Goal: Information Seeking & Learning: Learn about a topic

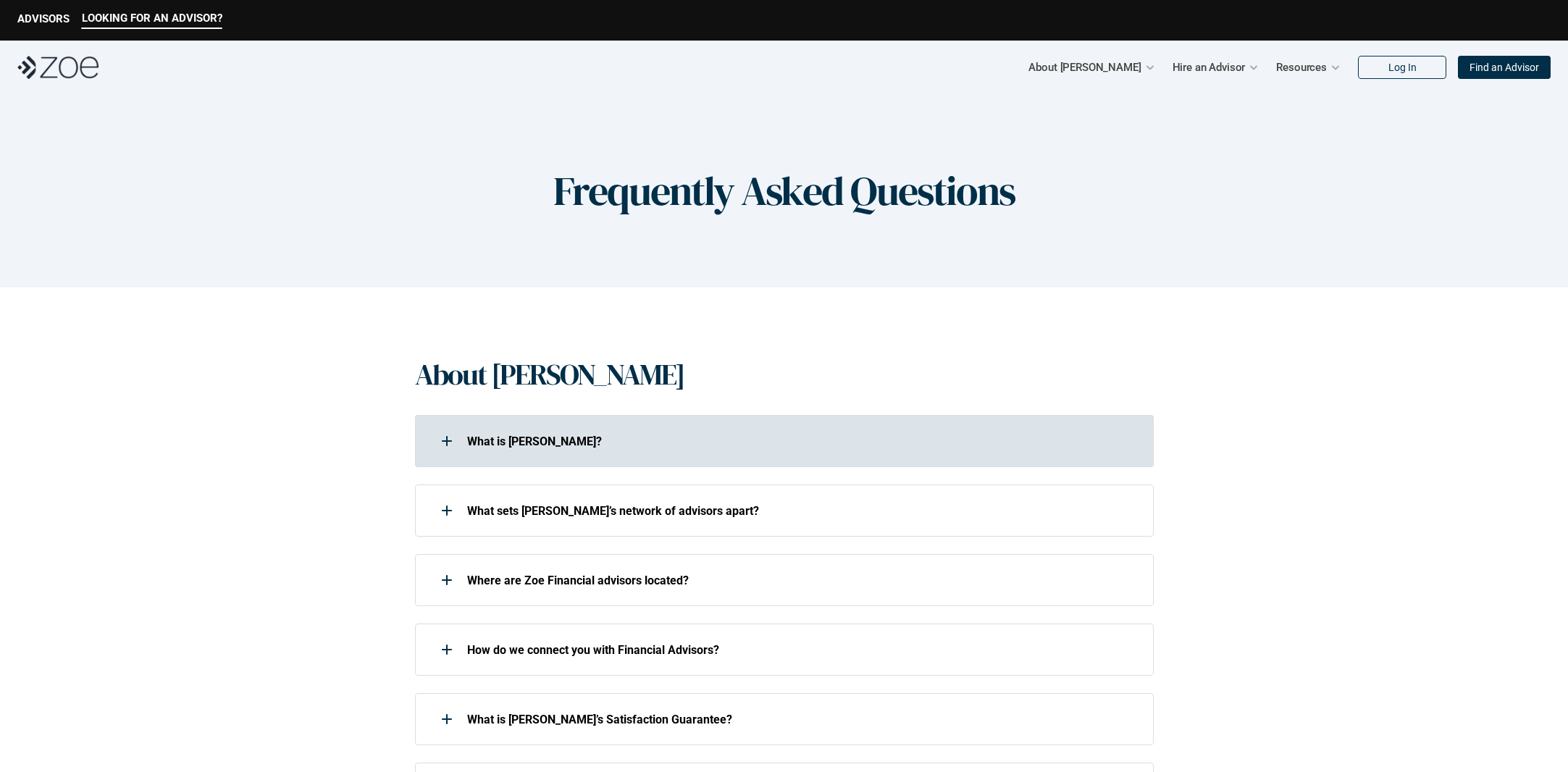
click at [585, 451] on div "What is [PERSON_NAME]?" at bounding box center [775, 441] width 720 height 29
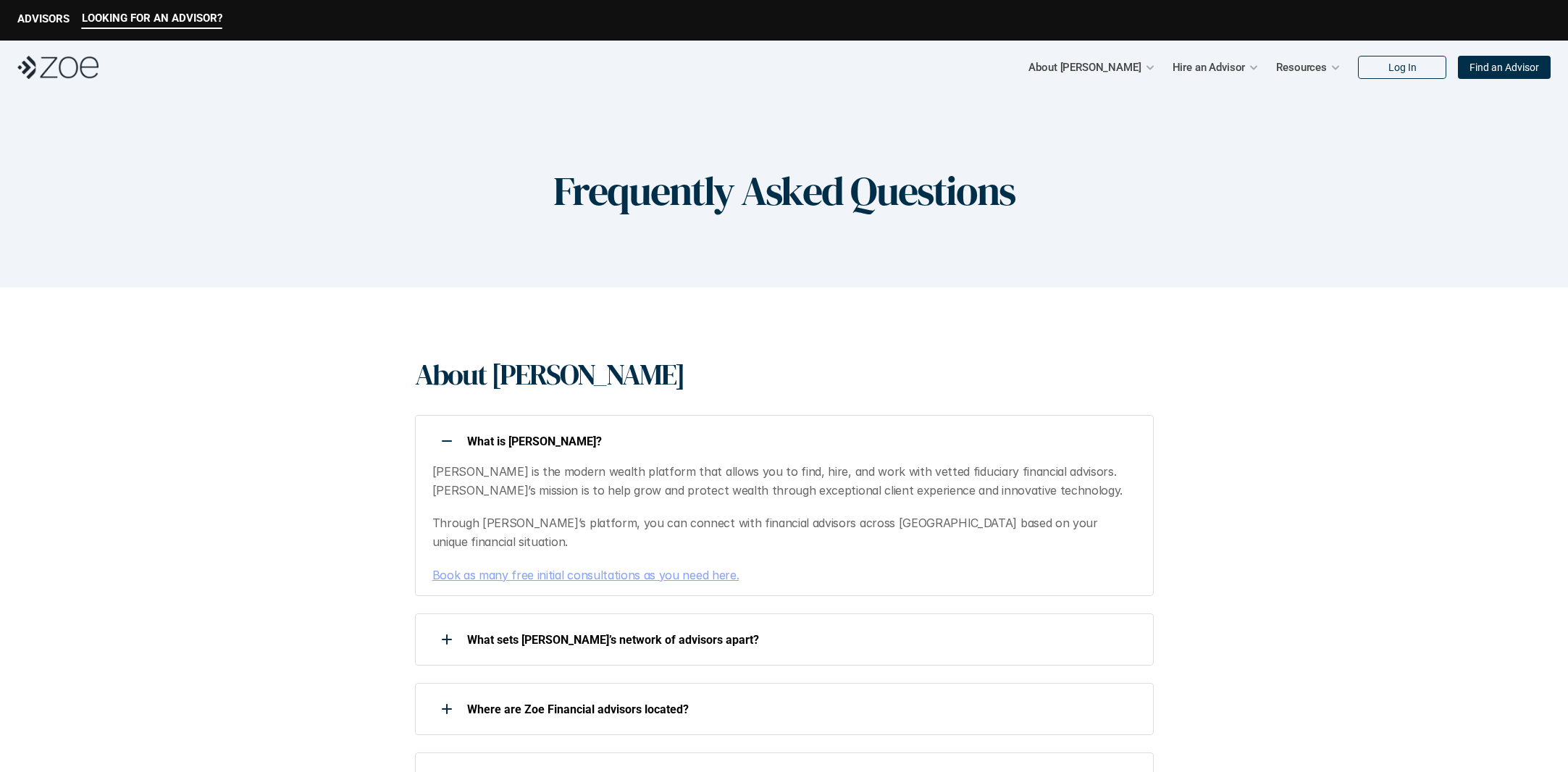
click at [584, 452] on div "What is [PERSON_NAME]?" at bounding box center [775, 441] width 720 height 29
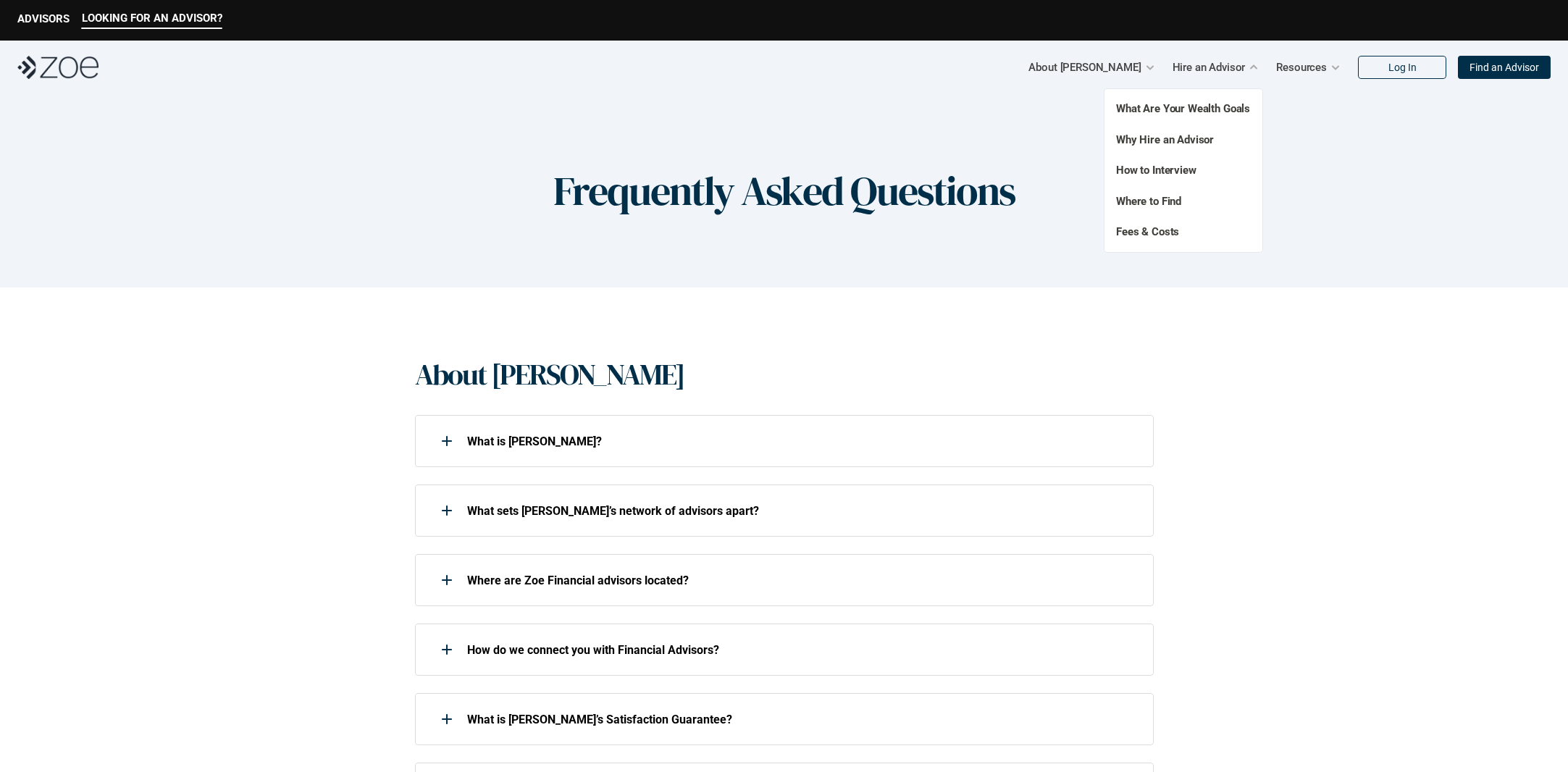
click at [1144, 221] on div "What Are Your Wealth Goals Fees & Costs Why Hire an Advisor How to Interview Wh…" at bounding box center [1183, 170] width 158 height 163
click at [1143, 228] on link "Fees & Costs" at bounding box center [1147, 232] width 63 height 13
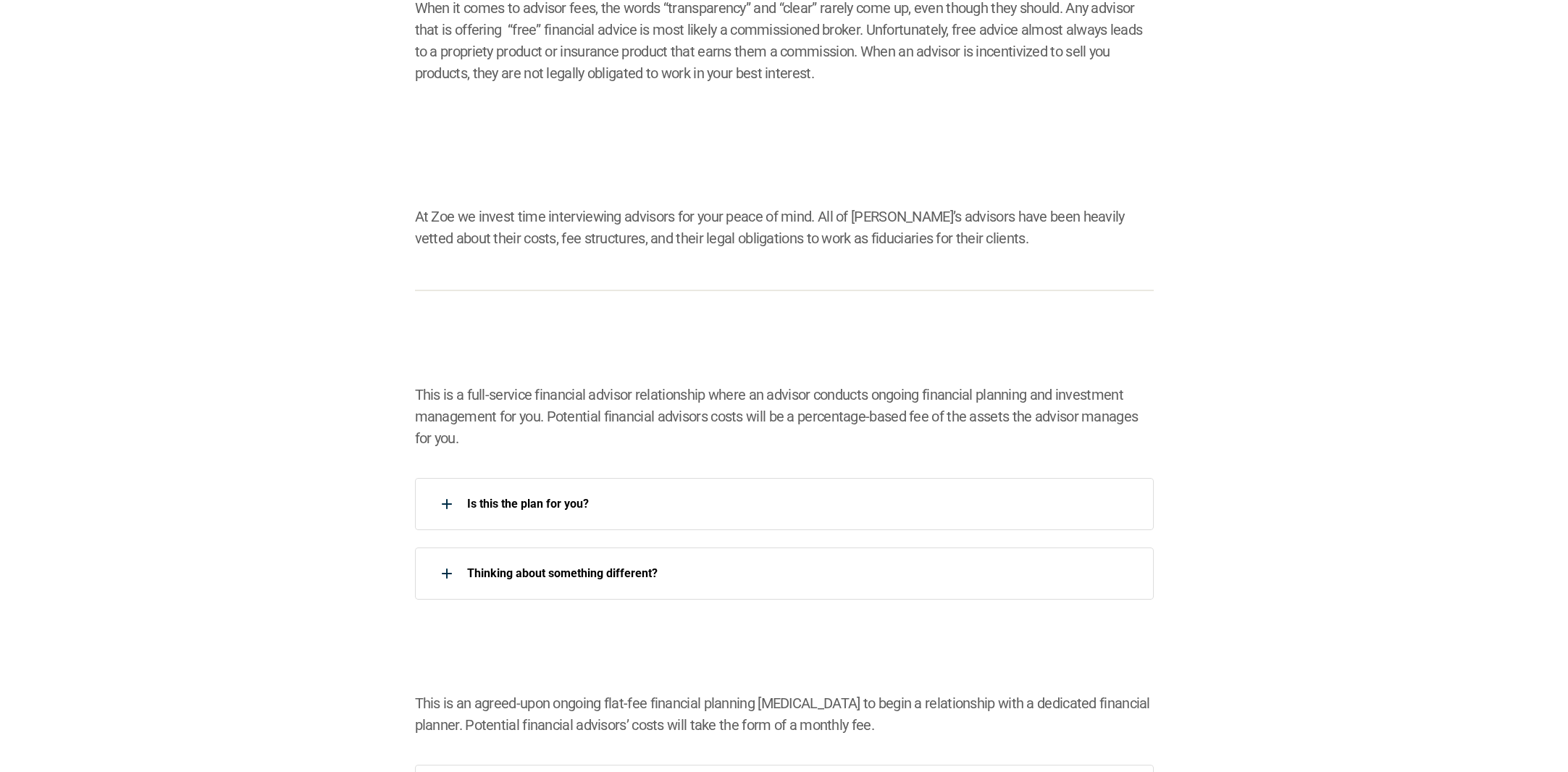
scroll to position [796, 0]
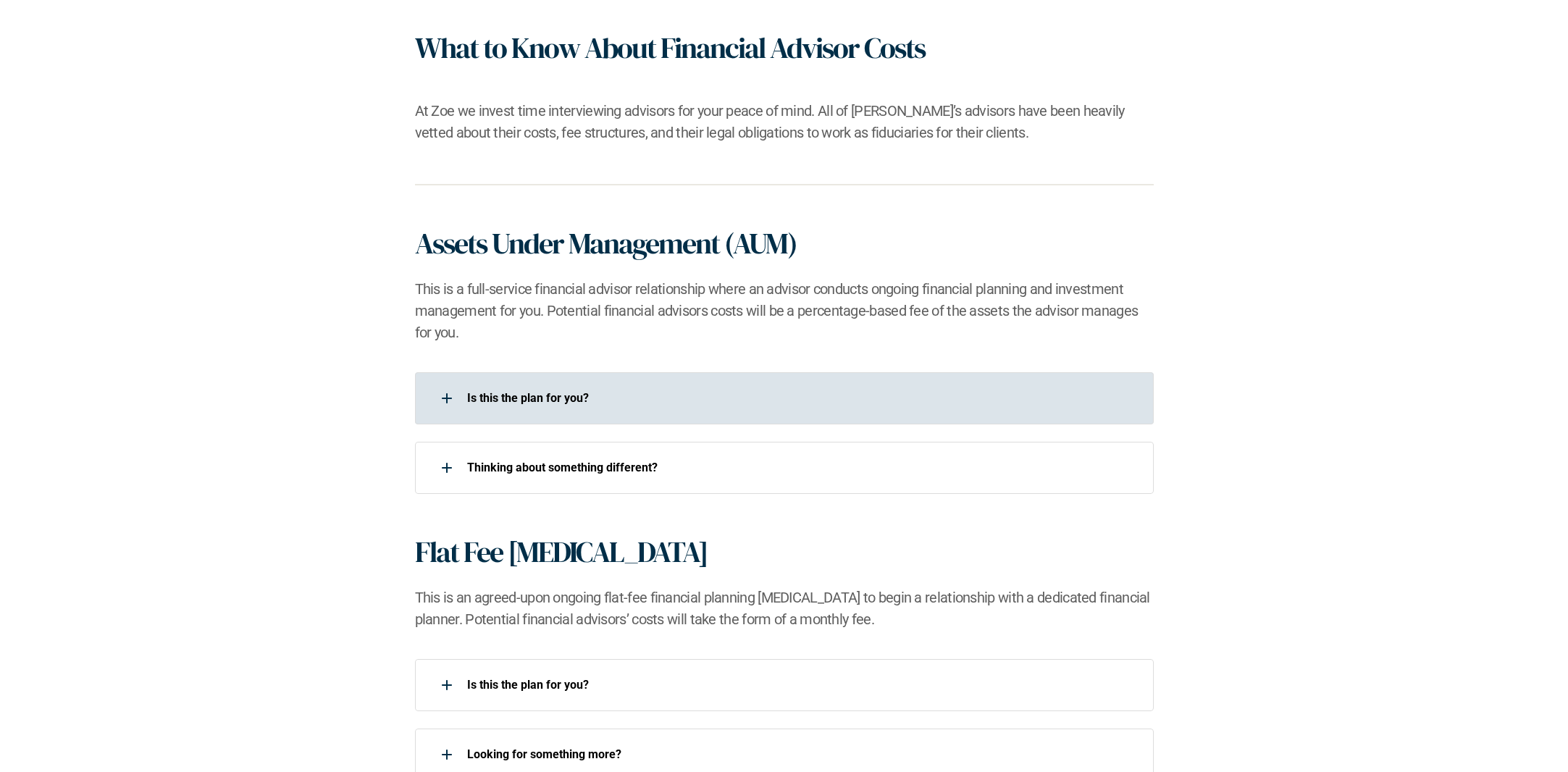
click at [630, 391] on p "Is this the plan for you?​" at bounding box center [801, 397] width 668 height 14
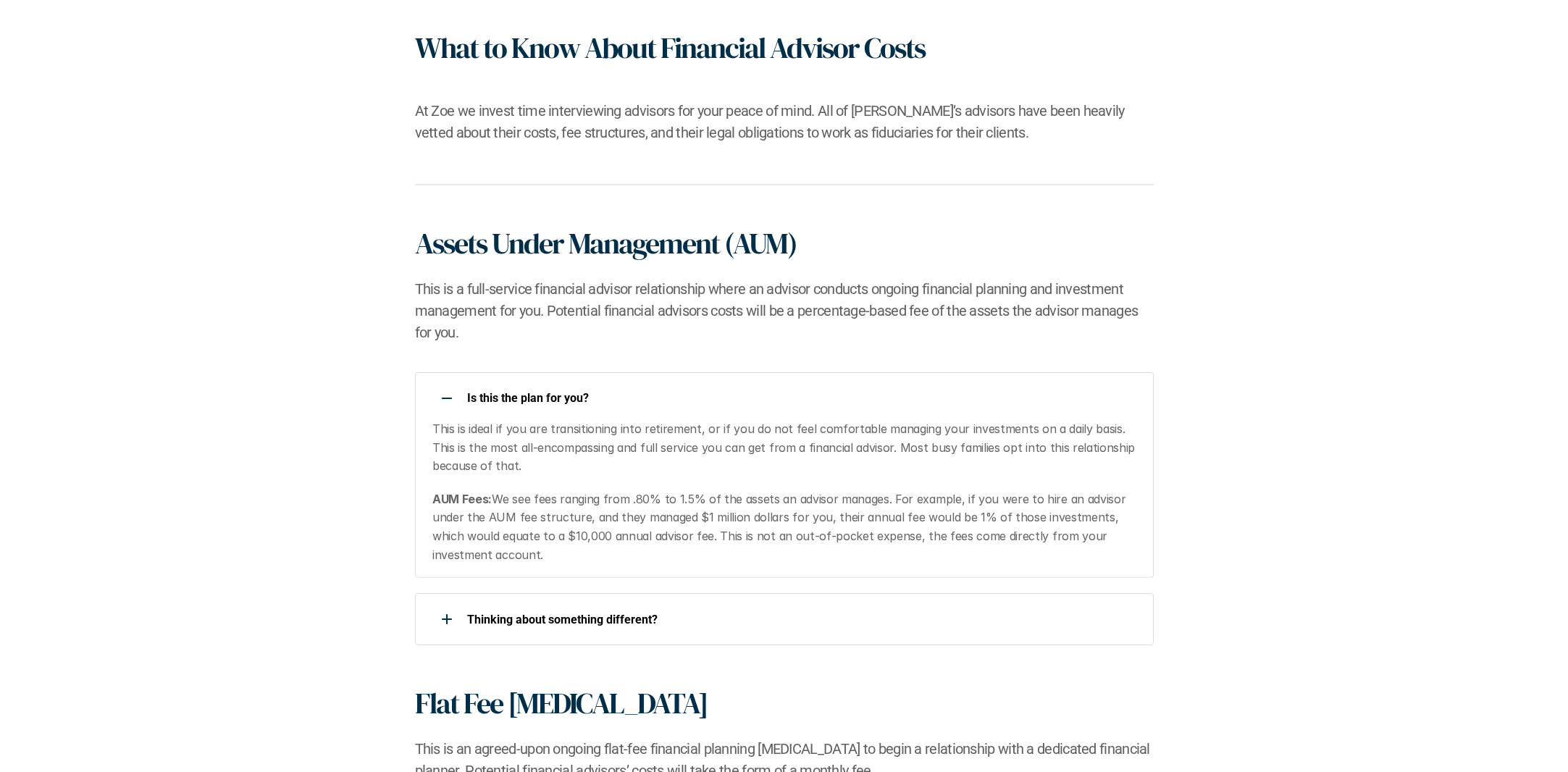
click at [630, 391] on p "Is this the plan for you?​" at bounding box center [801, 397] width 668 height 14
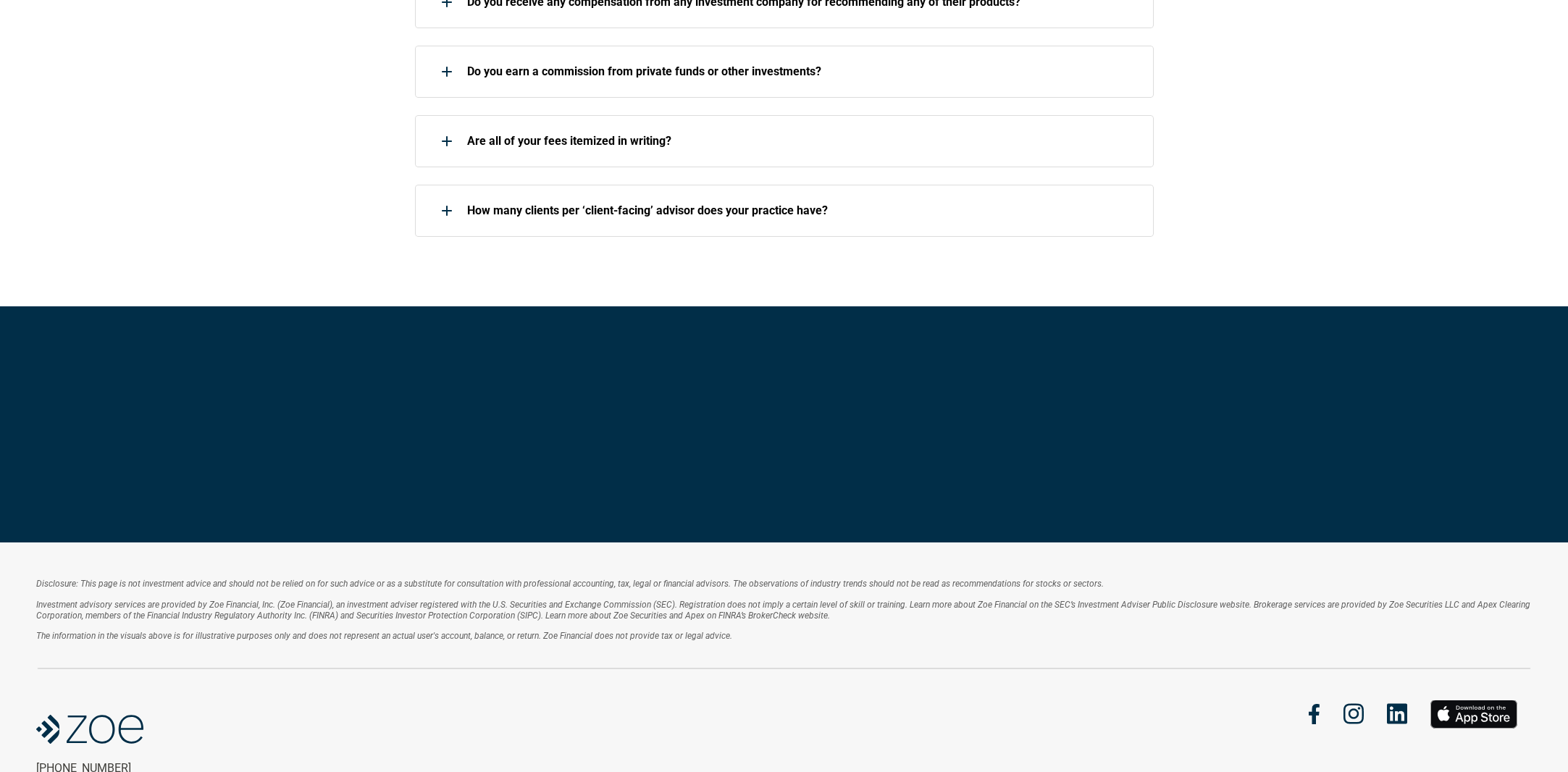
scroll to position [2430, 0]
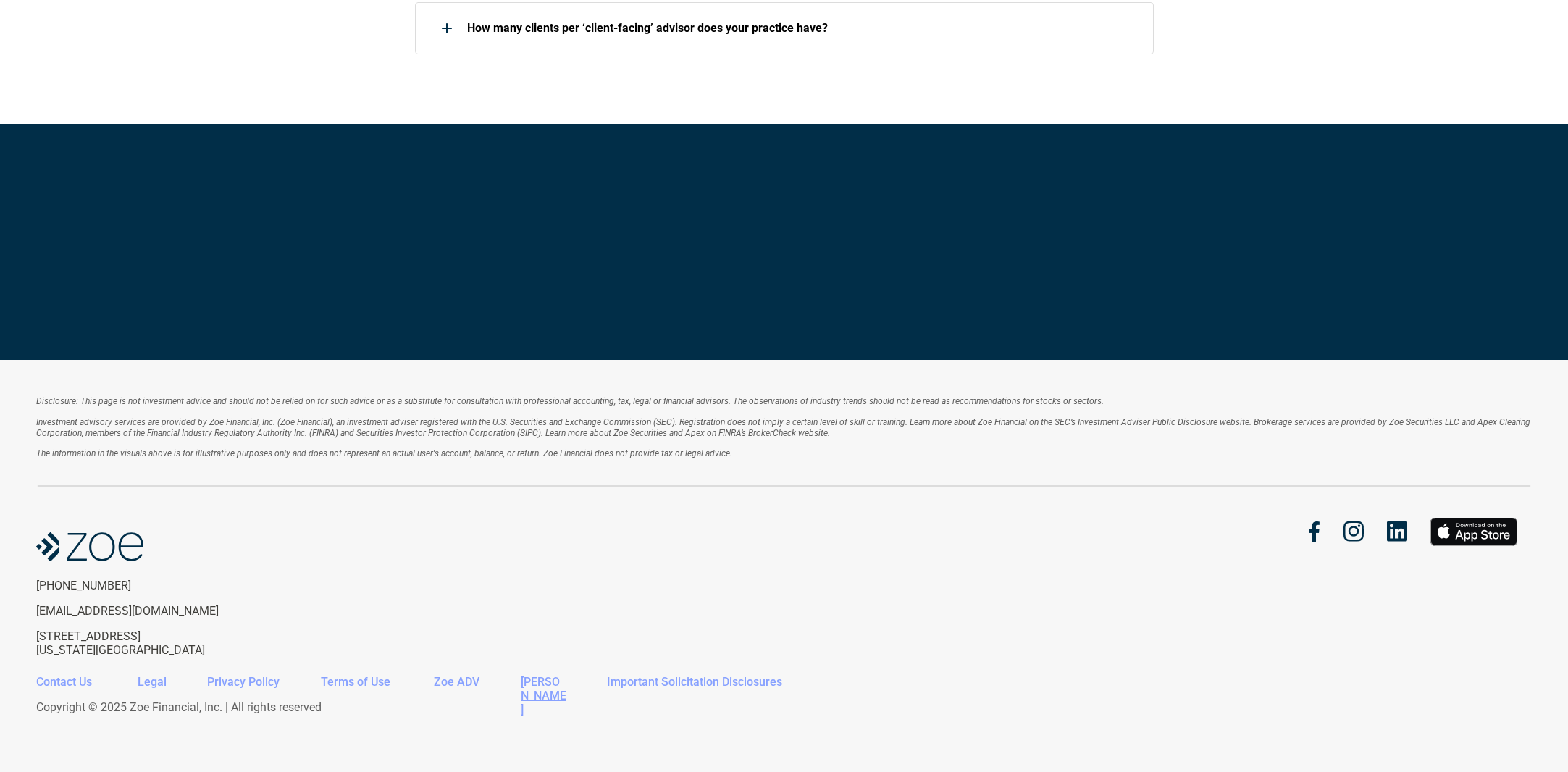
drag, startPoint x: 1285, startPoint y: 443, endPoint x: 1329, endPoint y: 663, distance: 224.4
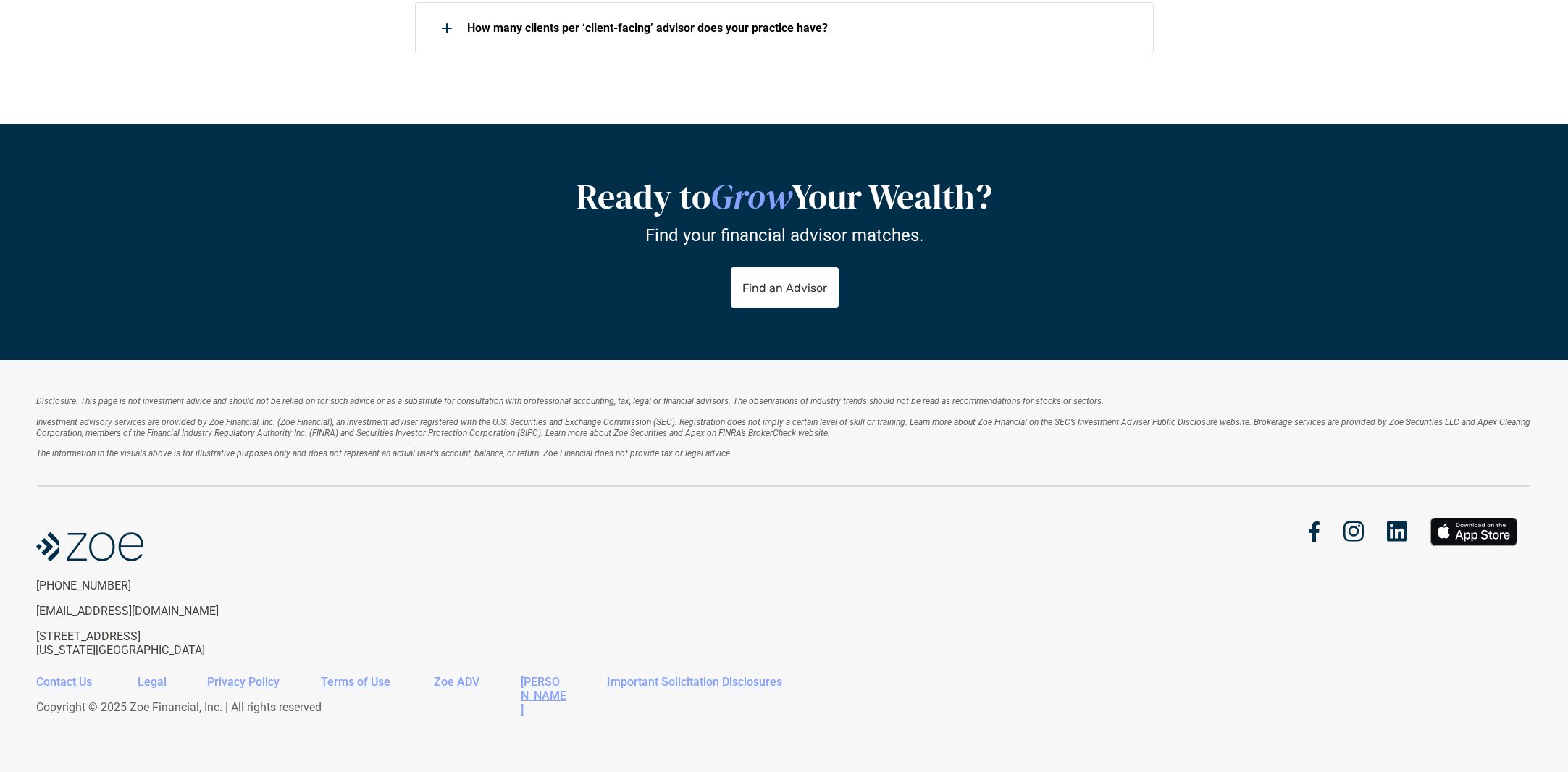
drag, startPoint x: 1067, startPoint y: 571, endPoint x: 619, endPoint y: 656, distance: 456.0
click at [824, 537] on div at bounding box center [1144, 532] width 748 height 29
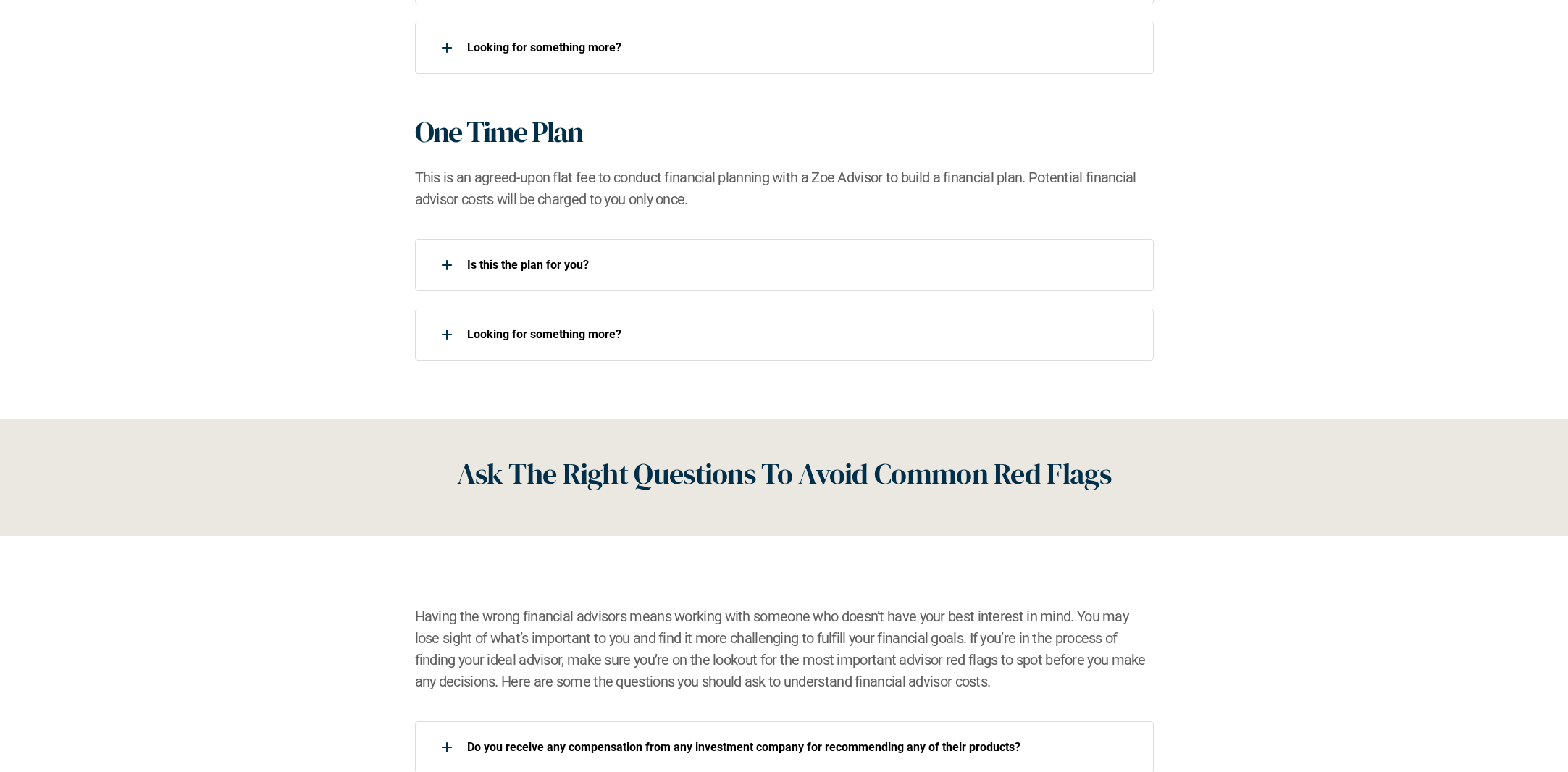
scroll to position [0, 0]
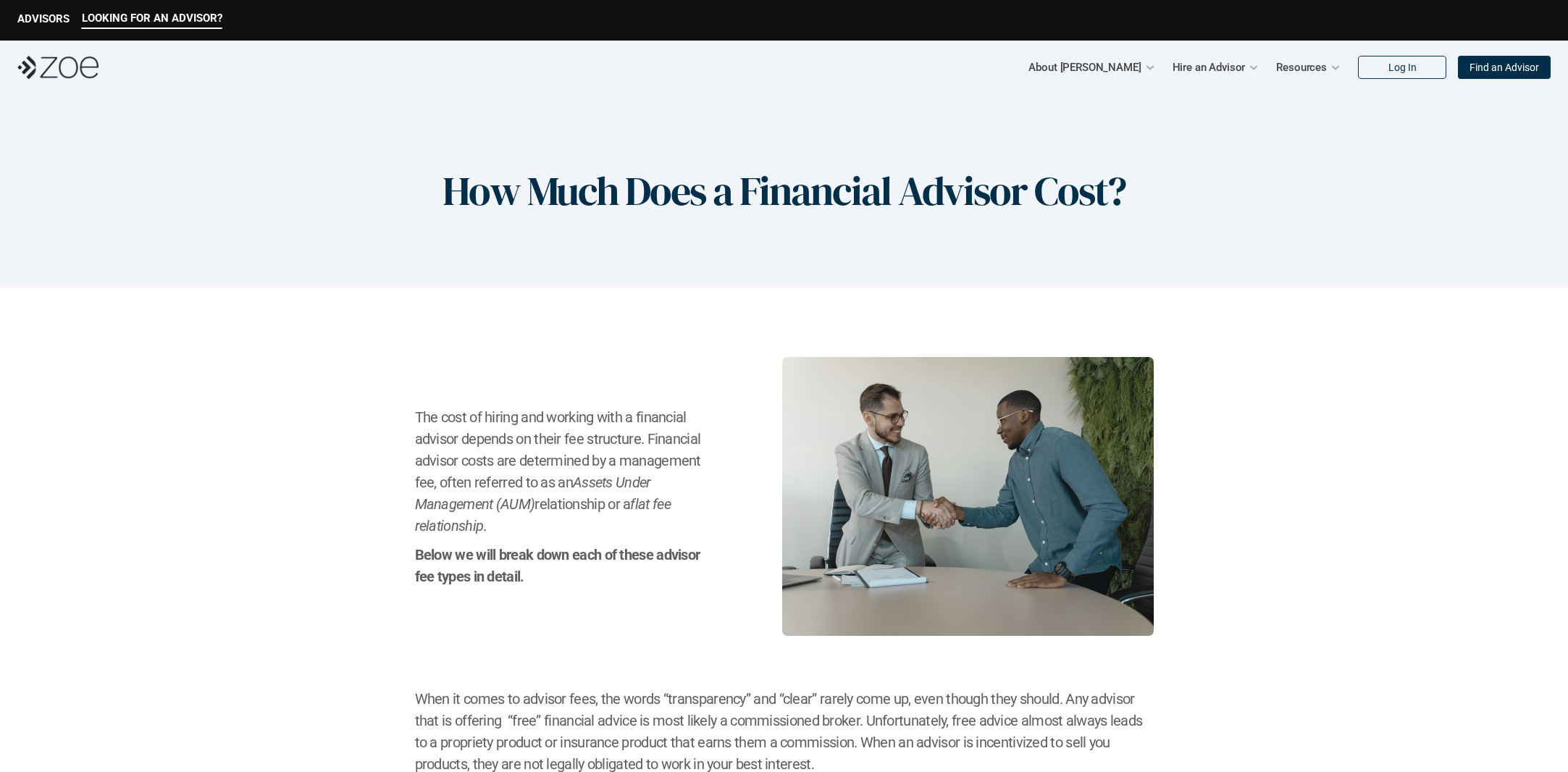
drag, startPoint x: 1228, startPoint y: 637, endPoint x: 1345, endPoint y: 11, distance: 636.8
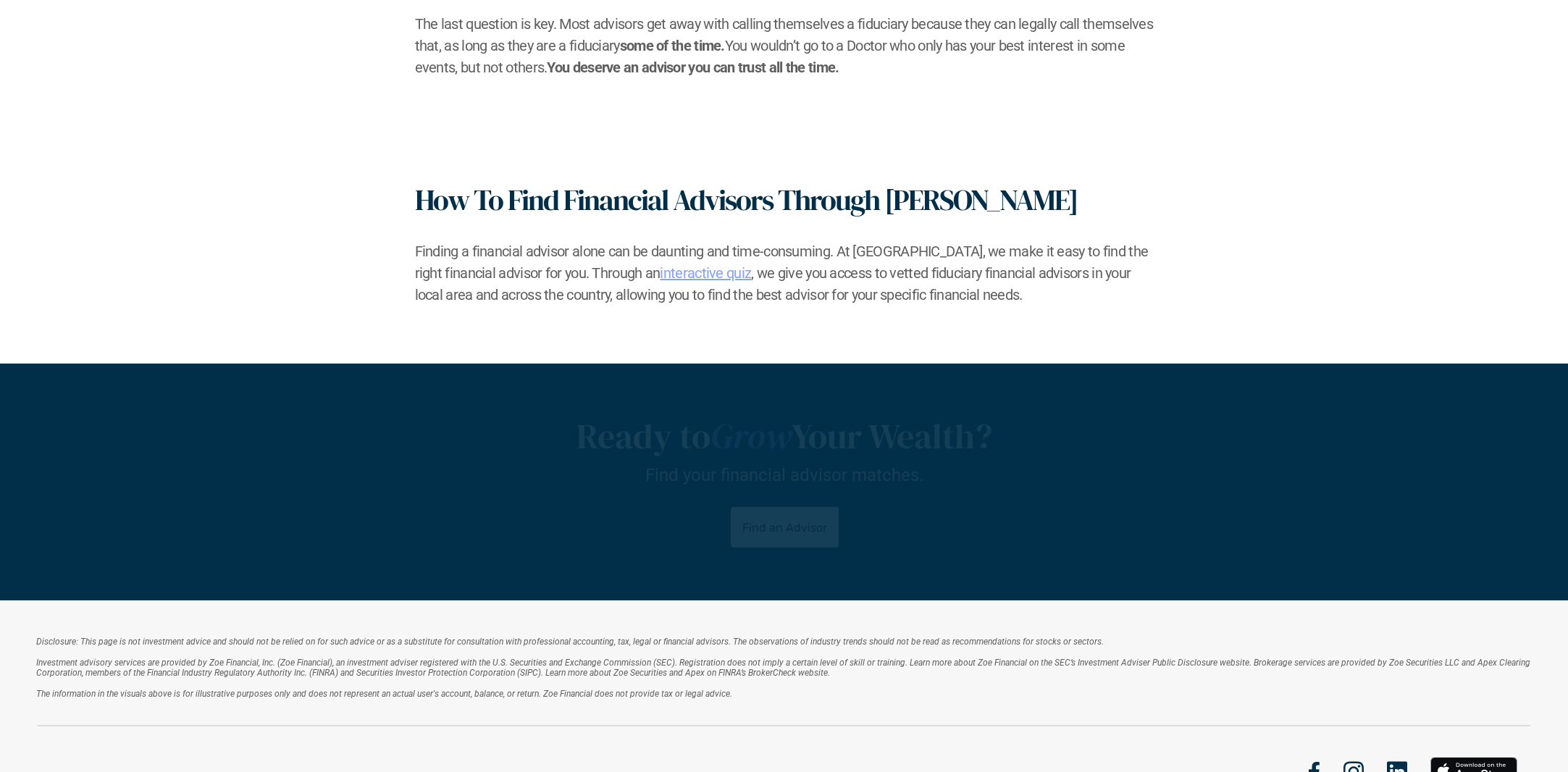
scroll to position [2373, 0]
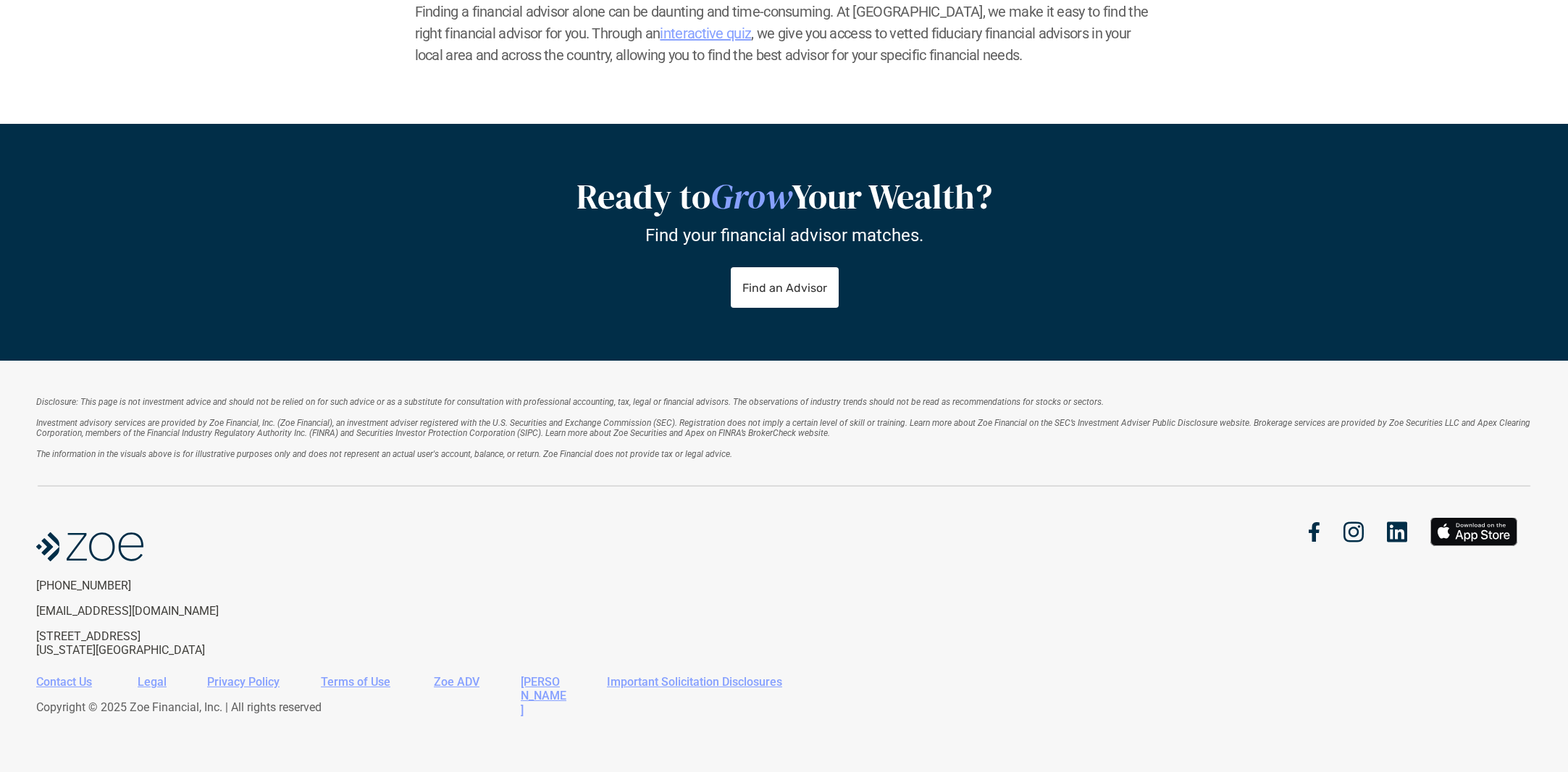
click at [541, 735] on div "Contact Us Legal Privacy Policy Terms of Use Zoe ADV [PERSON_NAME] CRS Importan…" at bounding box center [784, 699] width 1496 height 72
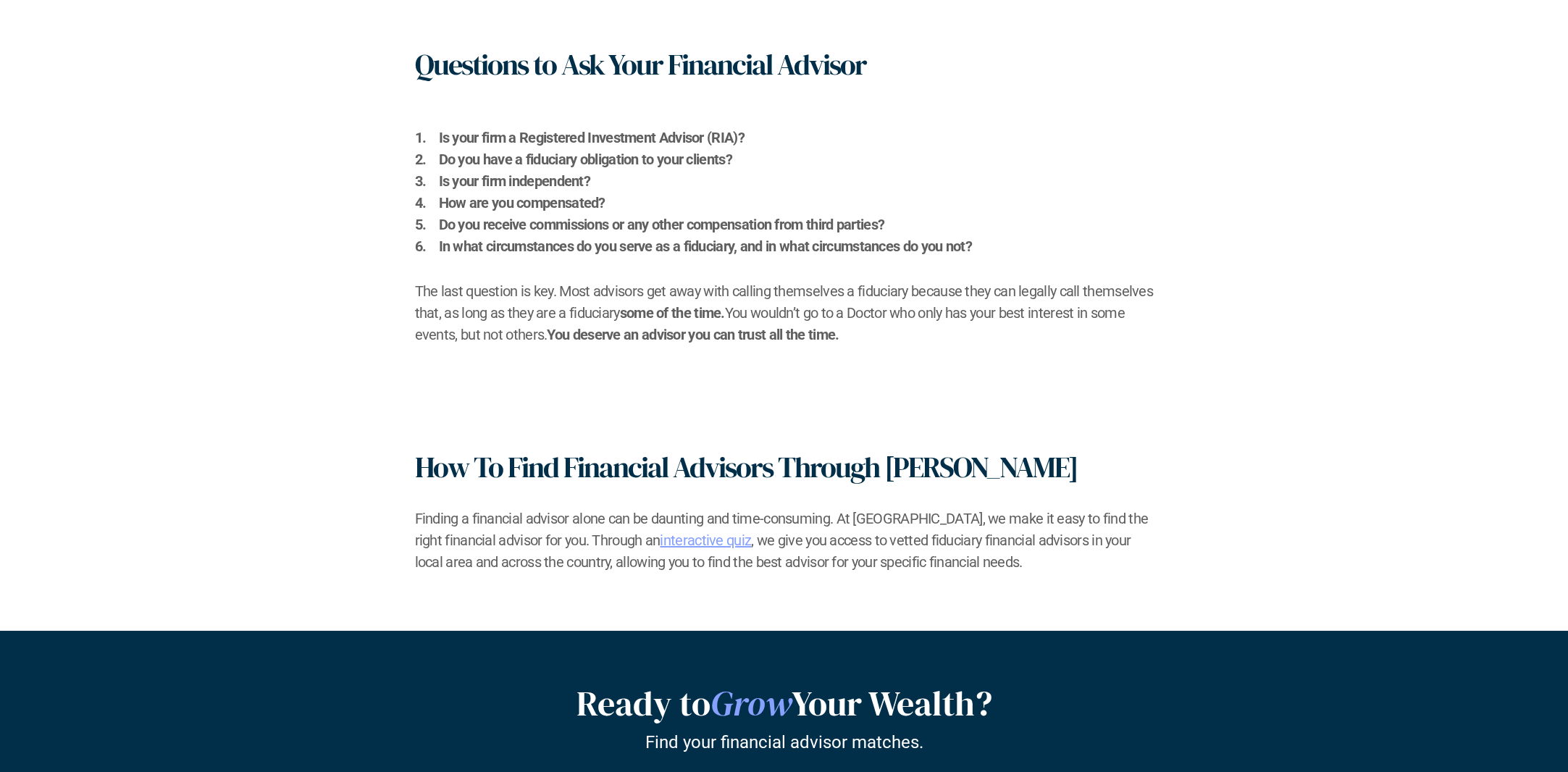
scroll to position [1577, 0]
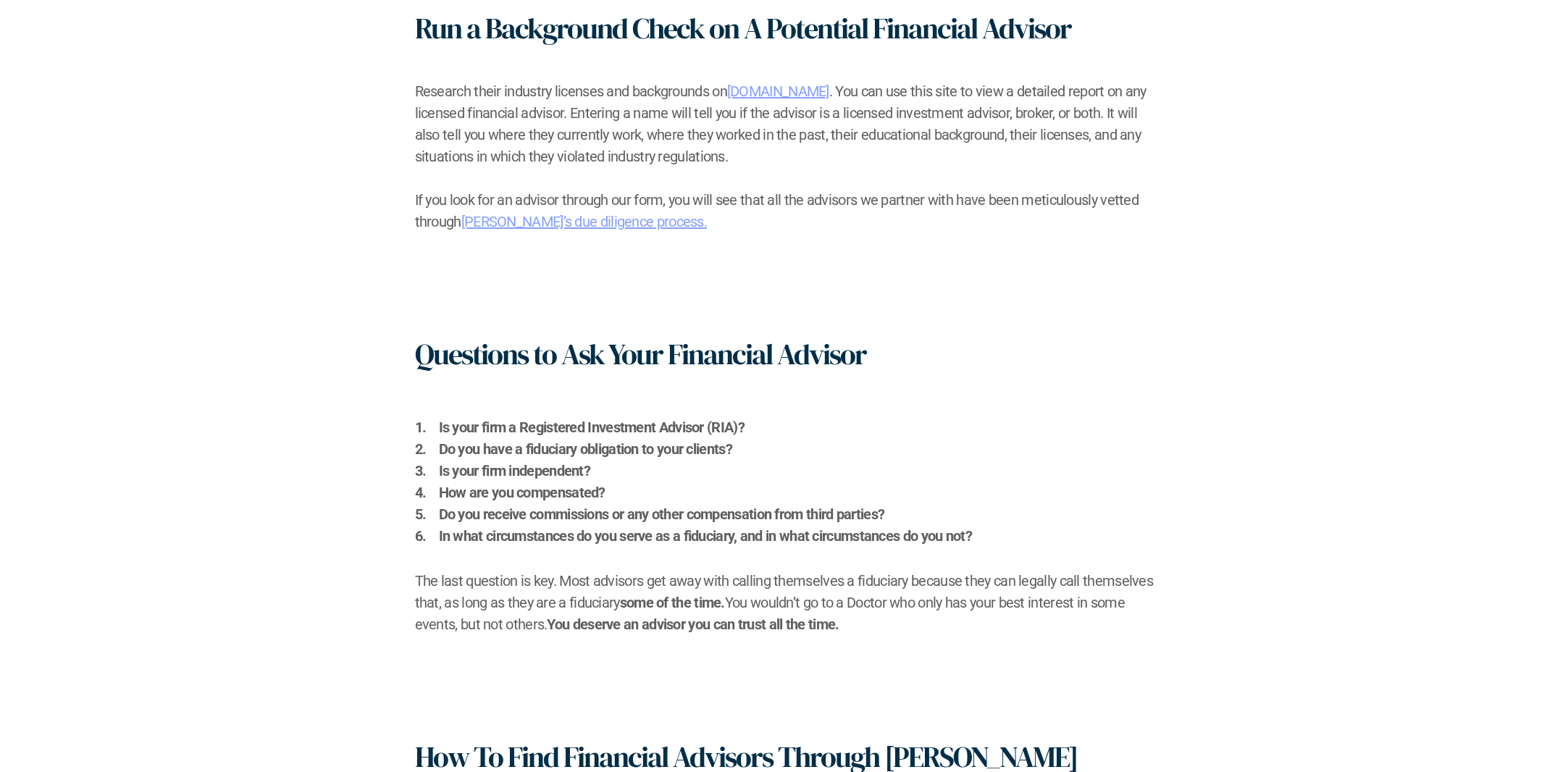
drag, startPoint x: 672, startPoint y: 603, endPoint x: 589, endPoint y: 540, distance: 104.2
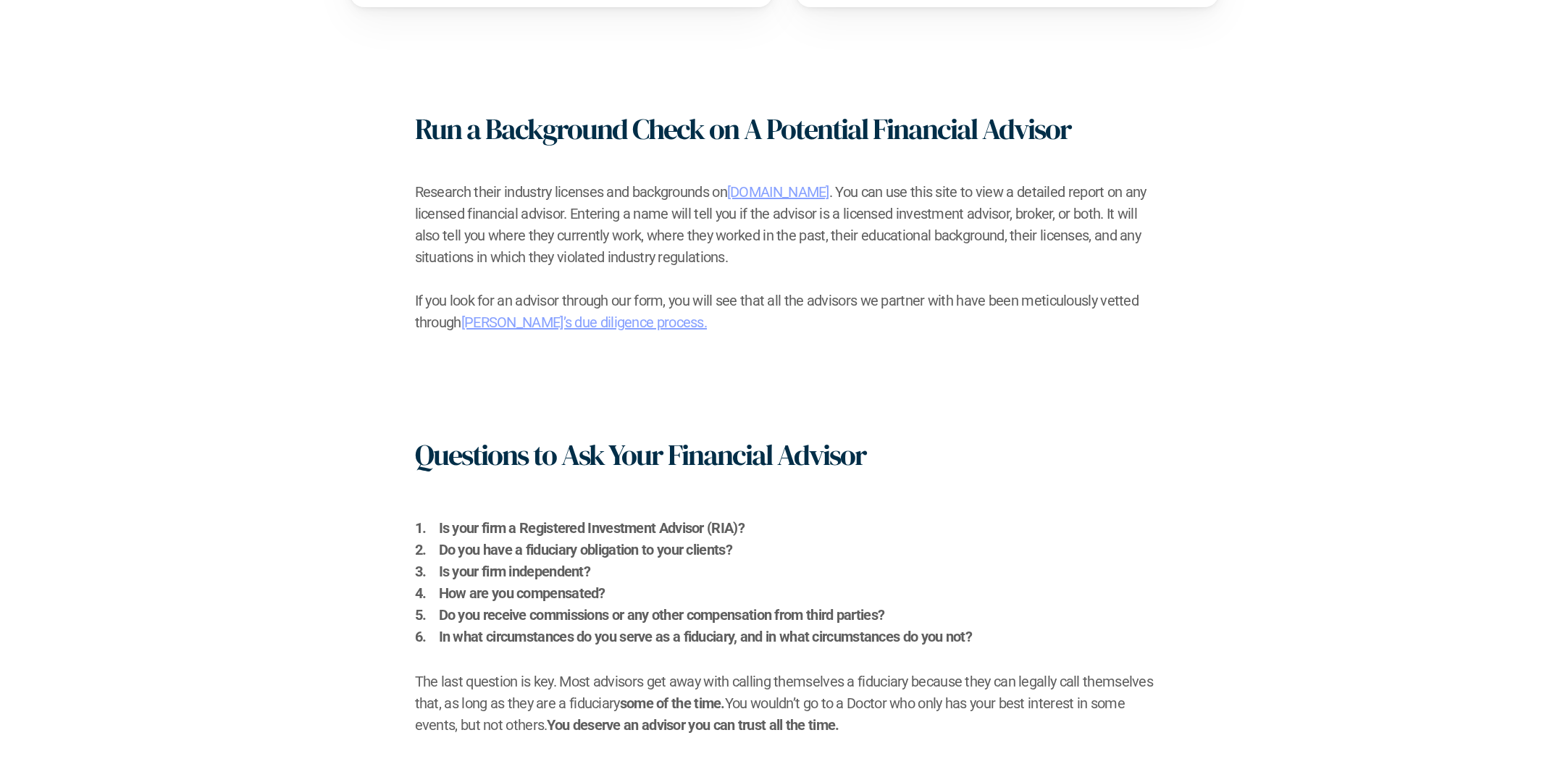
scroll to position [0, 0]
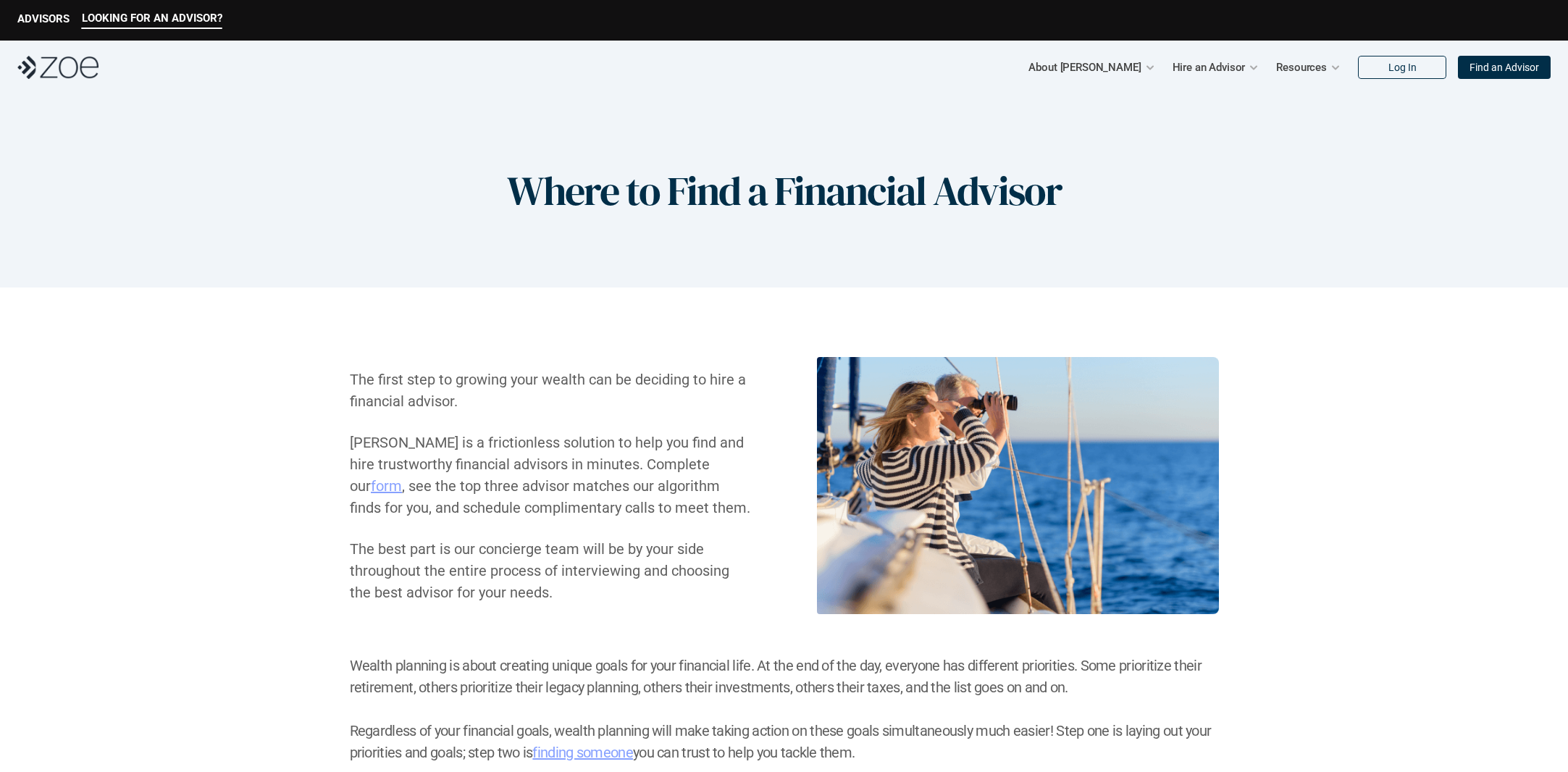
drag, startPoint x: 563, startPoint y: 491, endPoint x: 521, endPoint y: 221, distance: 273.2
click at [1029, 105] on link "About Us" at bounding box center [1034, 109] width 43 height 13
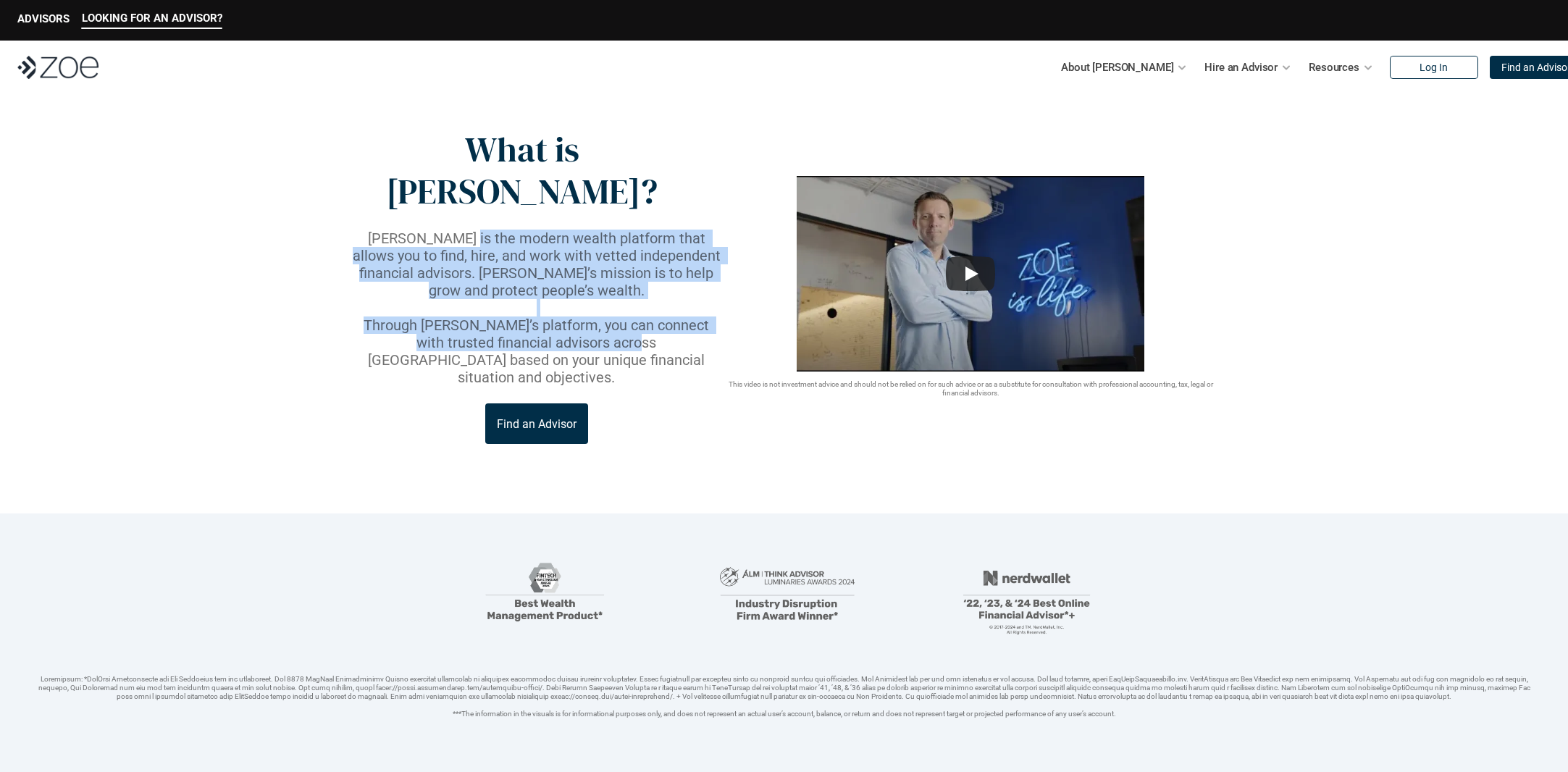
drag, startPoint x: 448, startPoint y: 202, endPoint x: 566, endPoint y: 278, distance: 140.4
click at [565, 278] on div "[PERSON_NAME] is the modern wealth platform that allows you to find, hire, and …" at bounding box center [537, 307] width 374 height 156
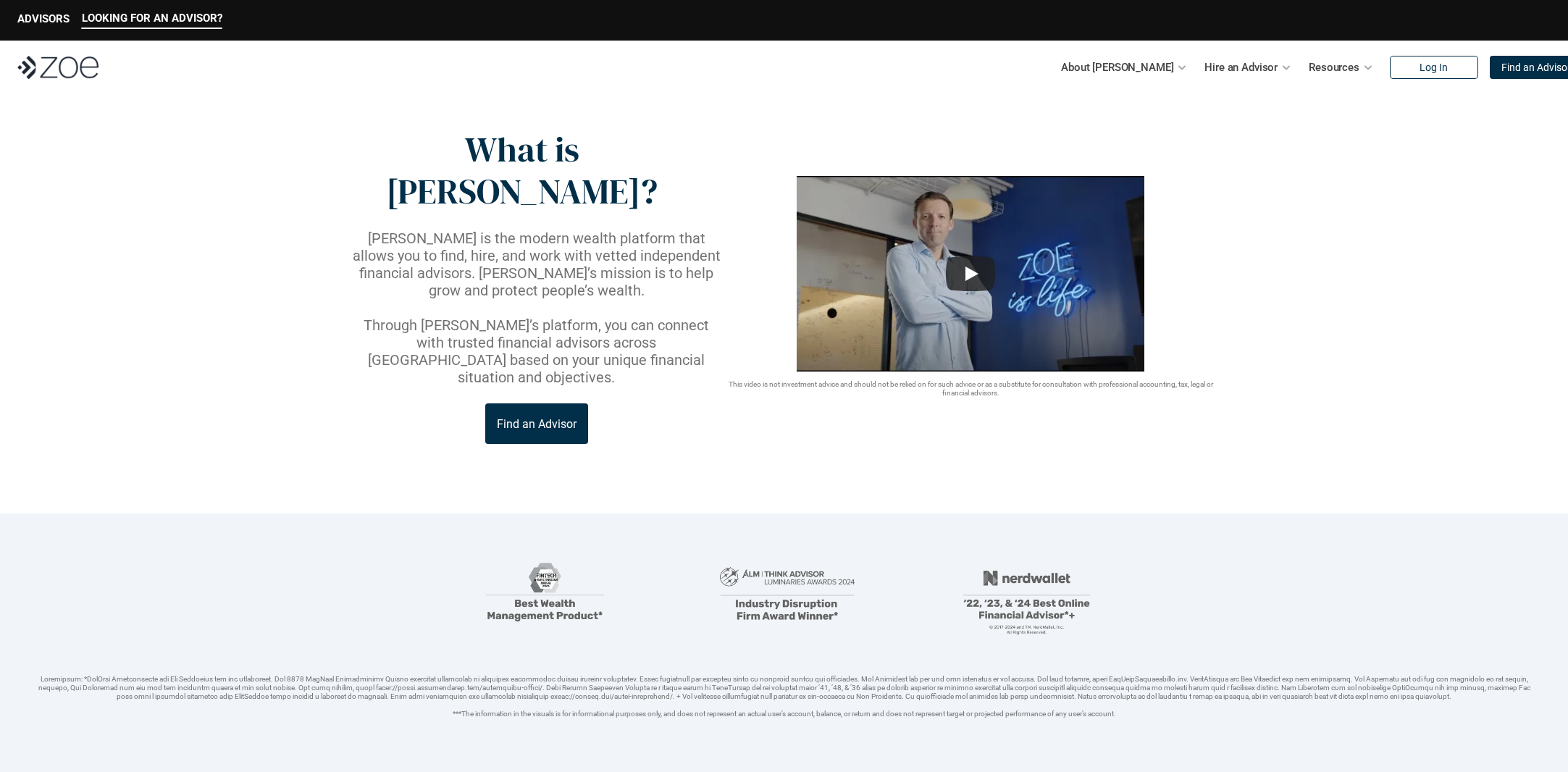
click at [602, 316] on p "Through [PERSON_NAME]’s platform, you can connect with trusted financial adviso…" at bounding box center [537, 351] width 374 height 69
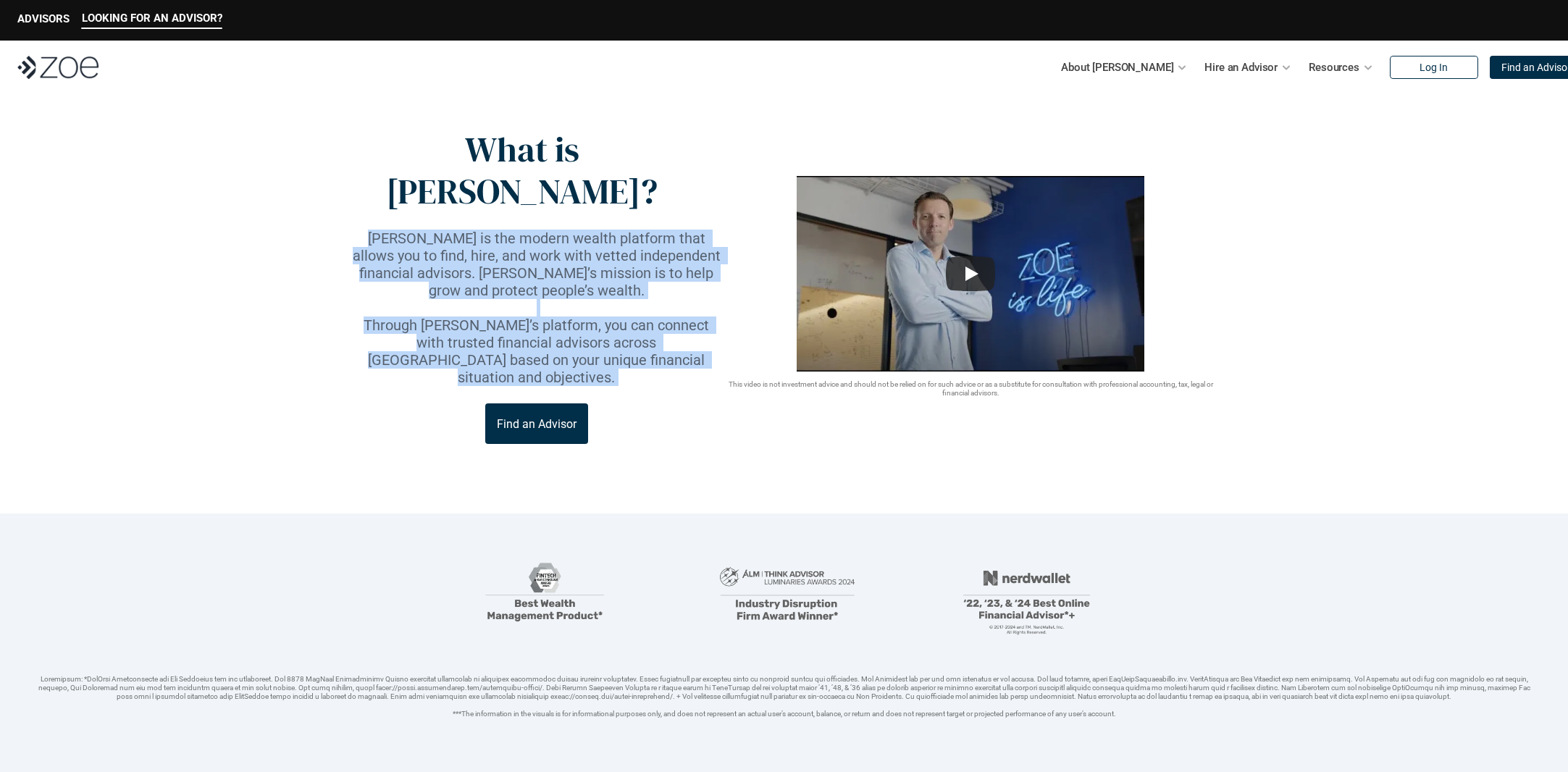
drag, startPoint x: 602, startPoint y: 281, endPoint x: 519, endPoint y: 182, distance: 129.2
click at [519, 182] on div "What is [PERSON_NAME]? [PERSON_NAME] is the modern wealth platform that allows …" at bounding box center [537, 286] width 374 height 315
click at [512, 229] on p "[PERSON_NAME] is the modern wealth platform that allows you to find, hire, and …" at bounding box center [537, 264] width 374 height 69
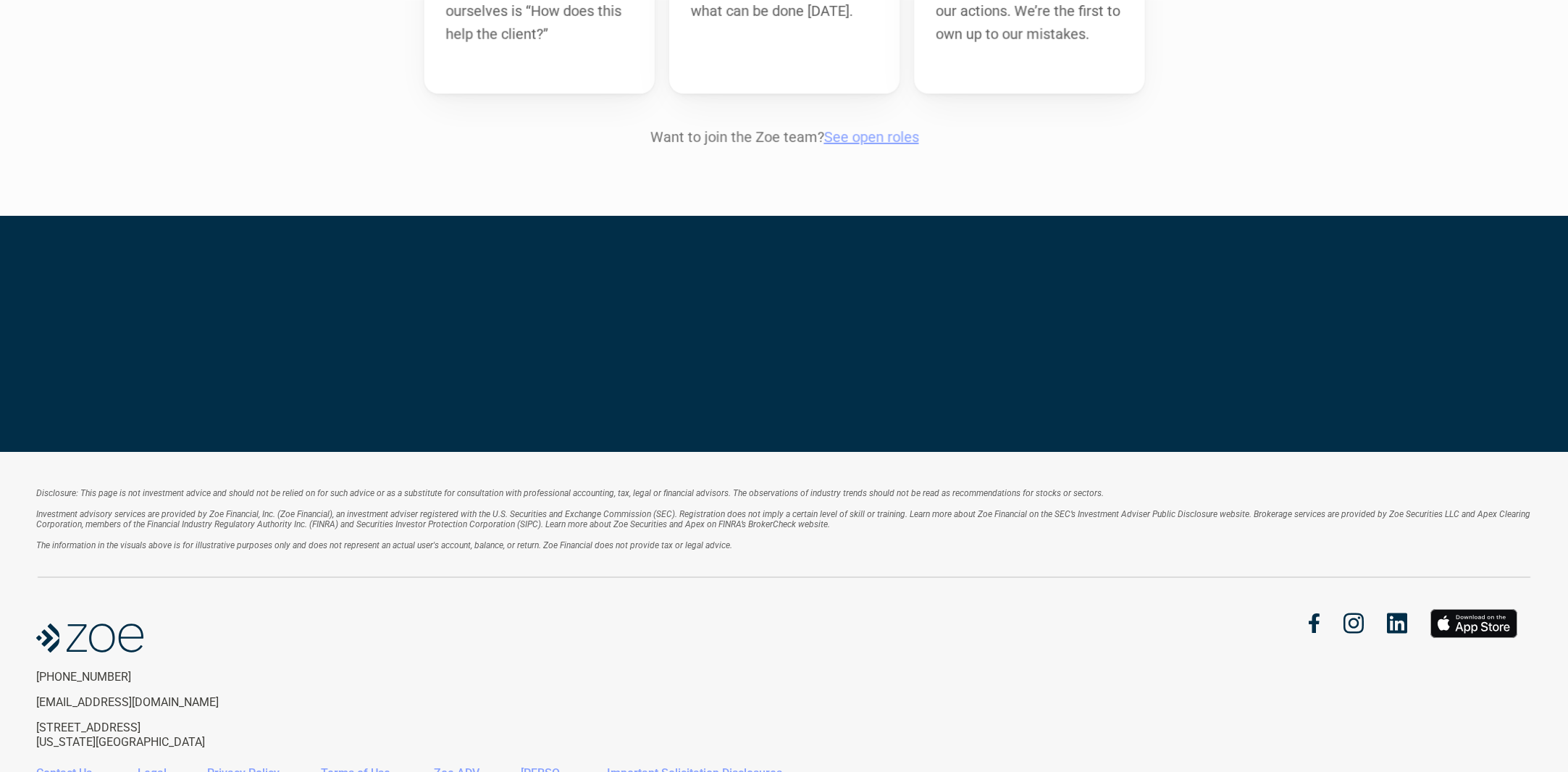
scroll to position [1673, 0]
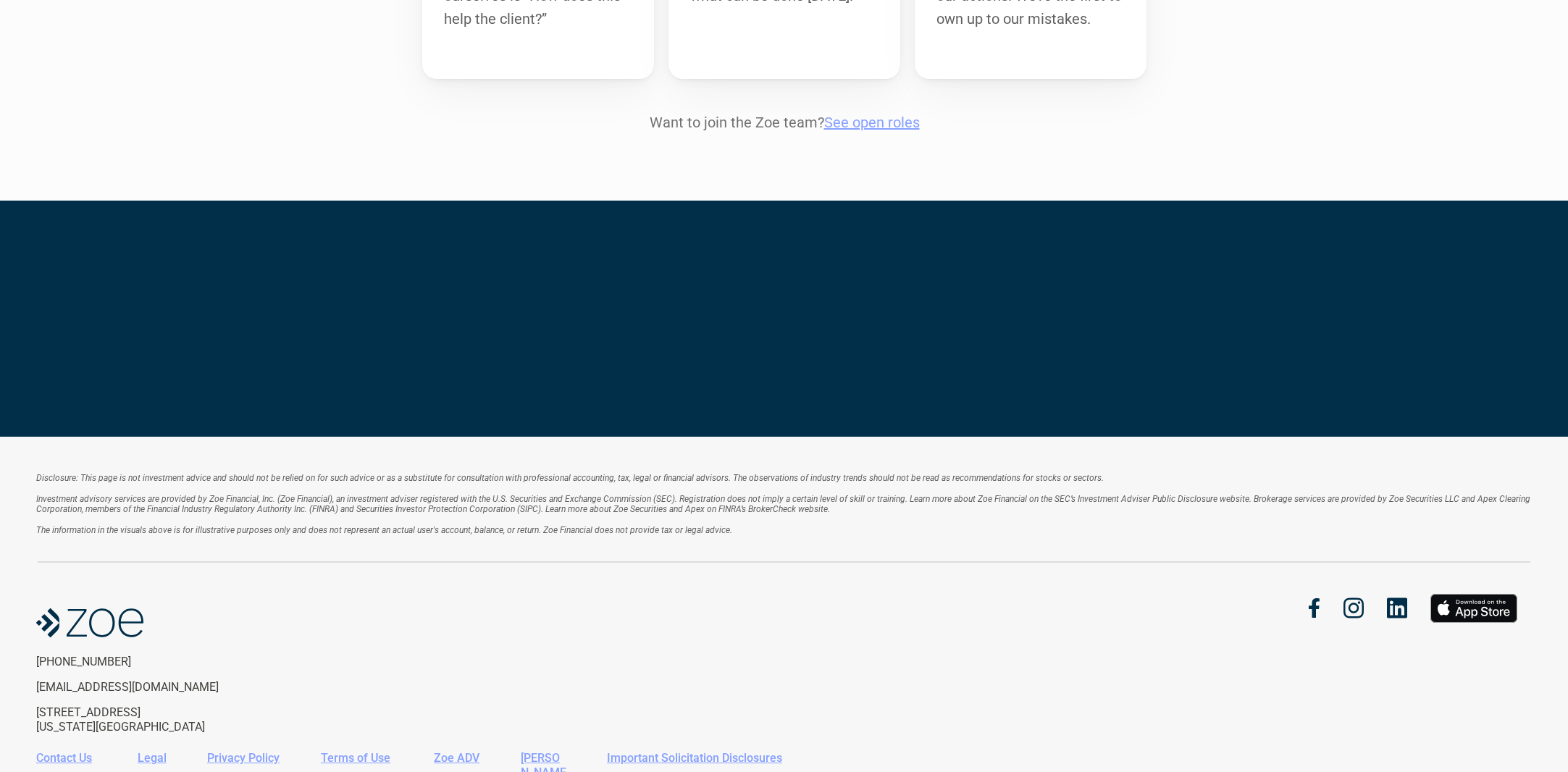
drag, startPoint x: 257, startPoint y: 410, endPoint x: 276, endPoint y: 592, distance: 183.0
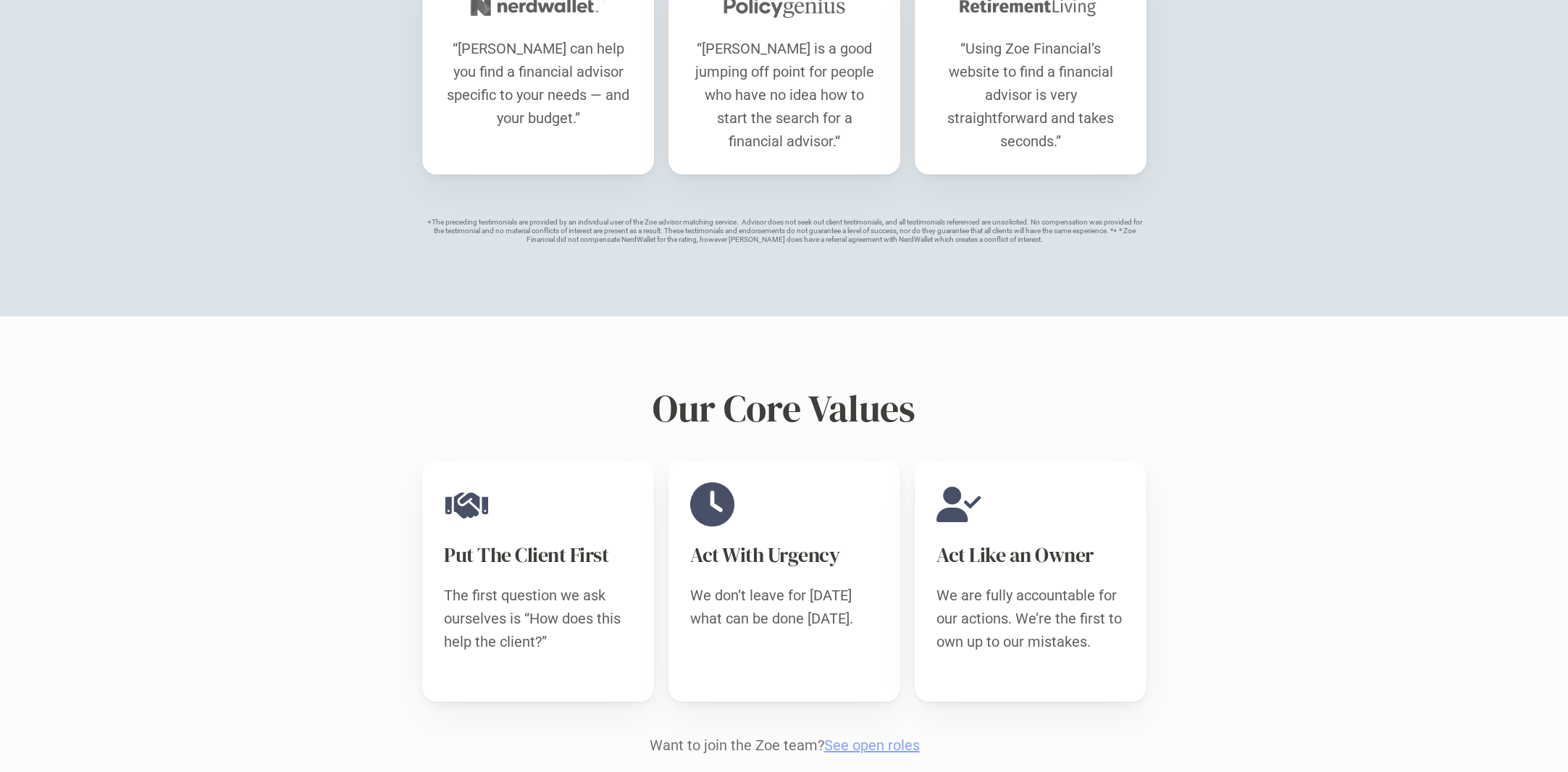
scroll to position [1022, 0]
